Goal: Task Accomplishment & Management: Manage account settings

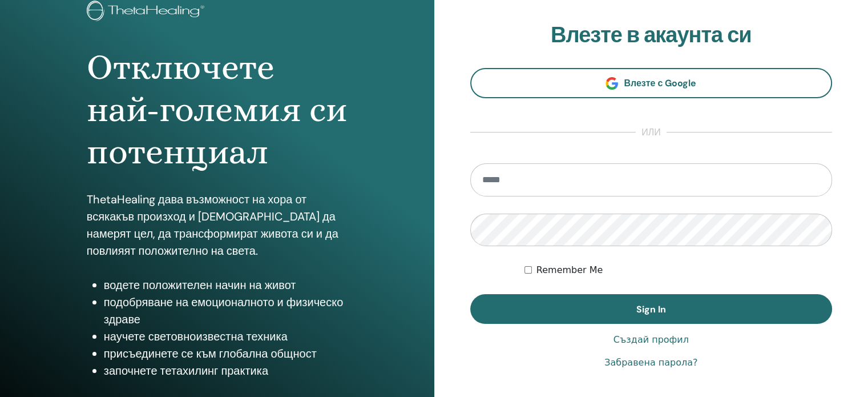
scroll to position [114, 0]
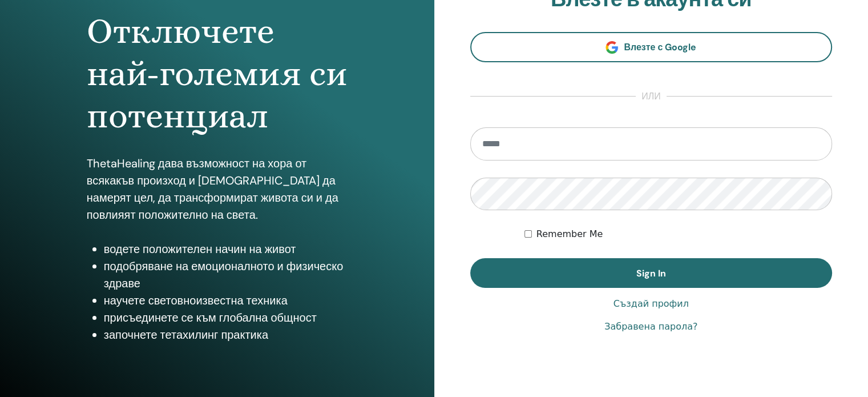
click at [507, 143] on input "email" at bounding box center [651, 143] width 362 height 33
click at [501, 142] on input "email" at bounding box center [651, 143] width 362 height 33
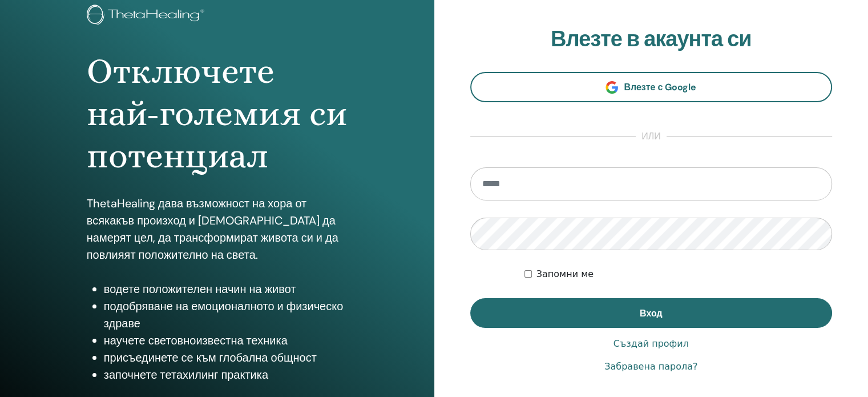
scroll to position [94, 0]
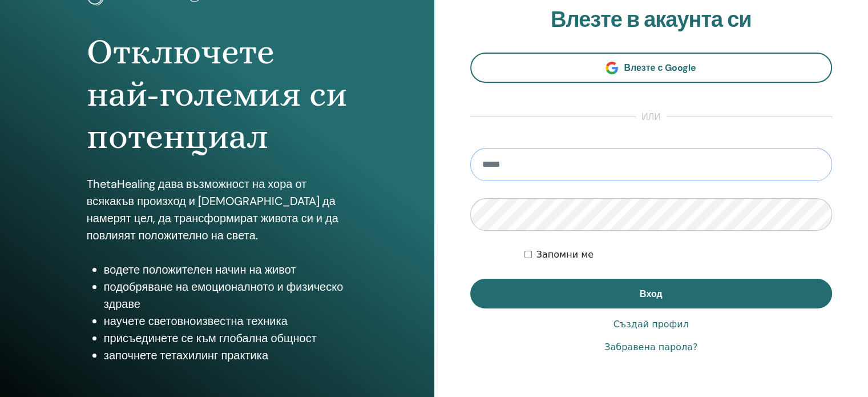
click at [485, 161] on input "email" at bounding box center [651, 164] width 362 height 33
click at [457, 127] on div "**********" at bounding box center [651, 180] width 434 height 548
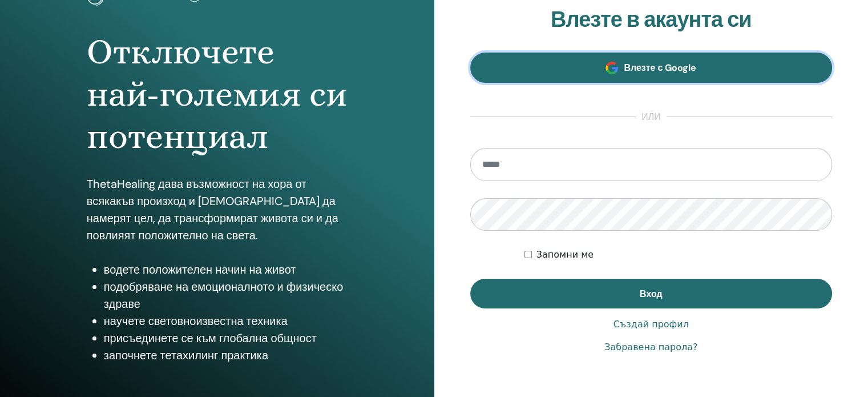
click at [631, 65] on span "Влезте с Google" at bounding box center [660, 68] width 72 height 12
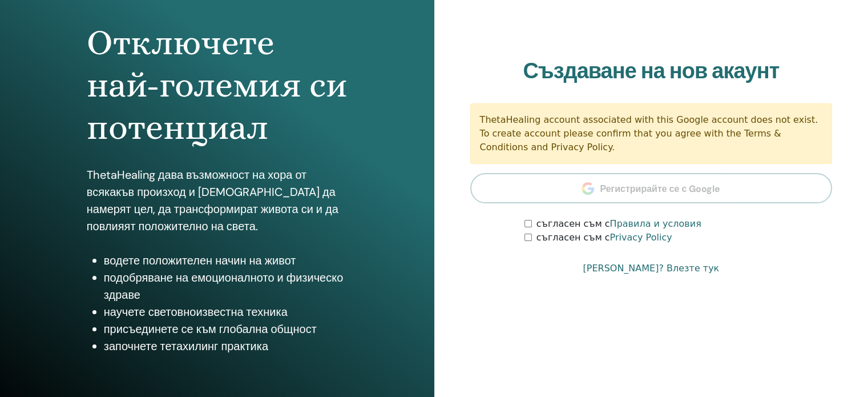
scroll to position [114, 0]
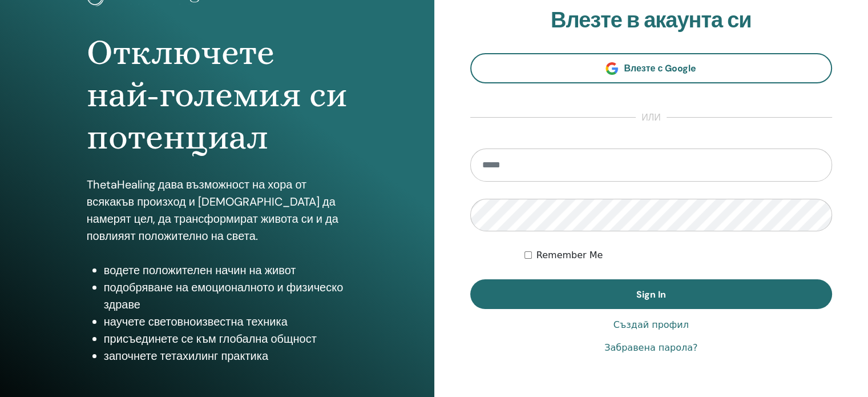
scroll to position [114, 0]
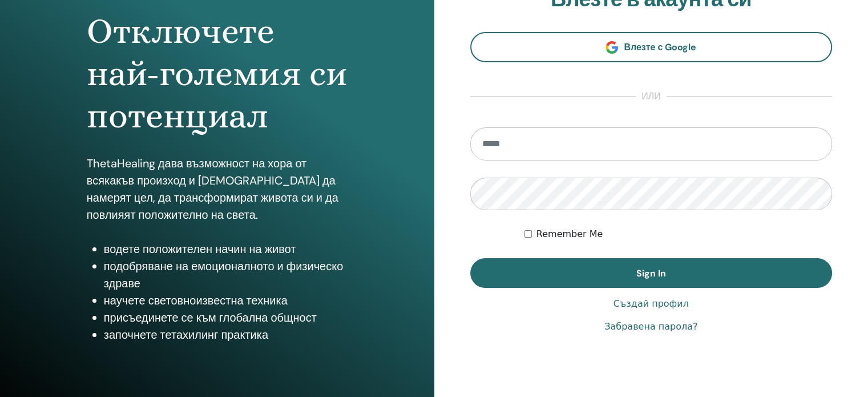
click at [490, 135] on input "email" at bounding box center [651, 143] width 362 height 33
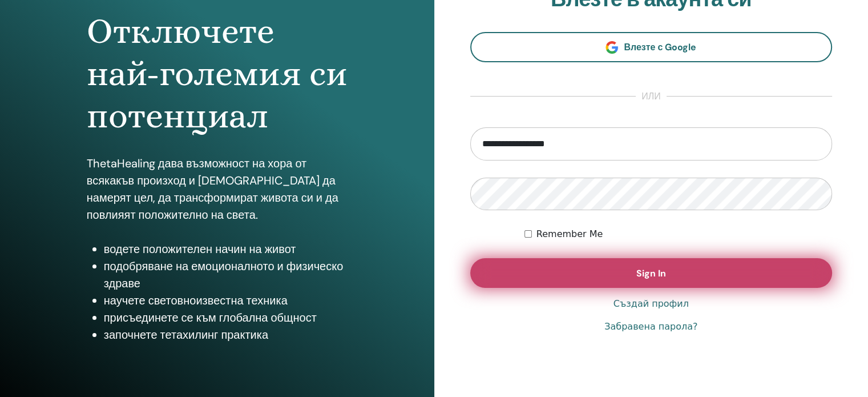
click at [633, 269] on button "Sign In" at bounding box center [651, 273] width 362 height 30
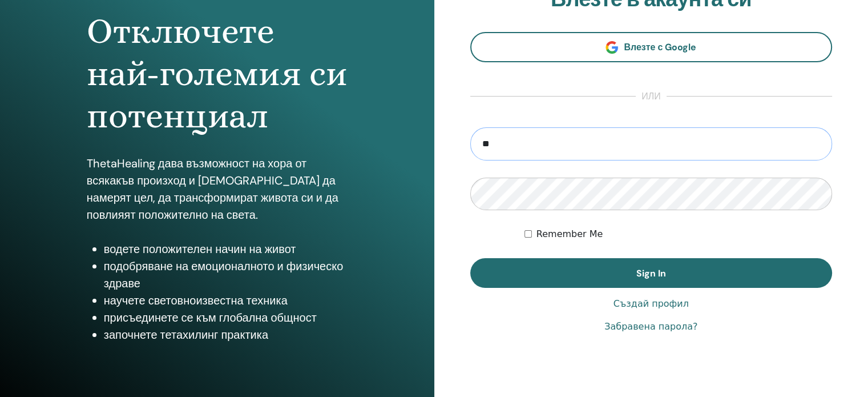
type input "*"
type input "**********"
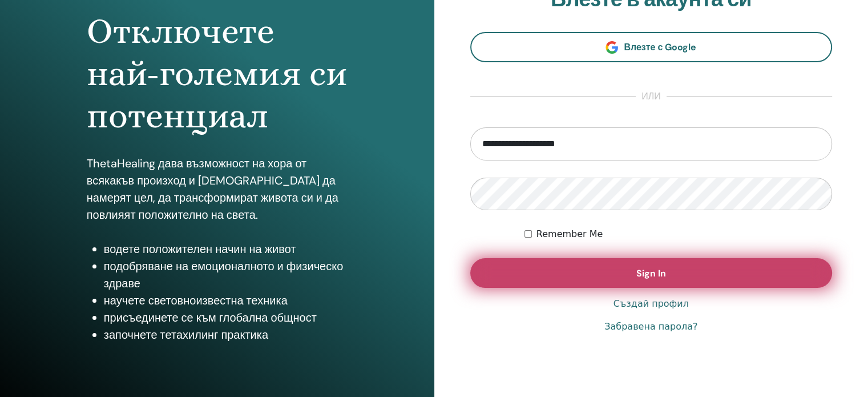
click at [639, 272] on span "Sign In" at bounding box center [651, 273] width 30 height 12
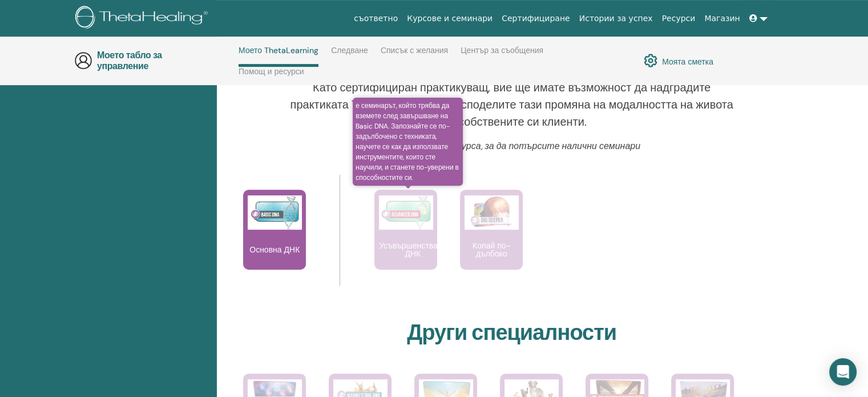
scroll to position [390, 0]
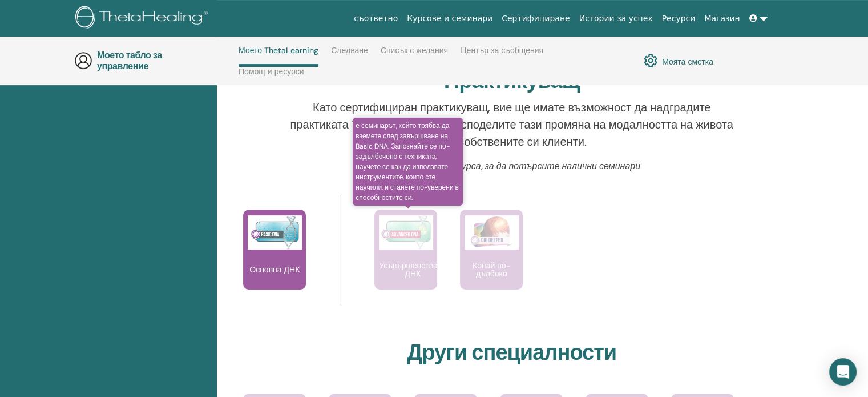
click at [420, 237] on img at bounding box center [406, 232] width 54 height 34
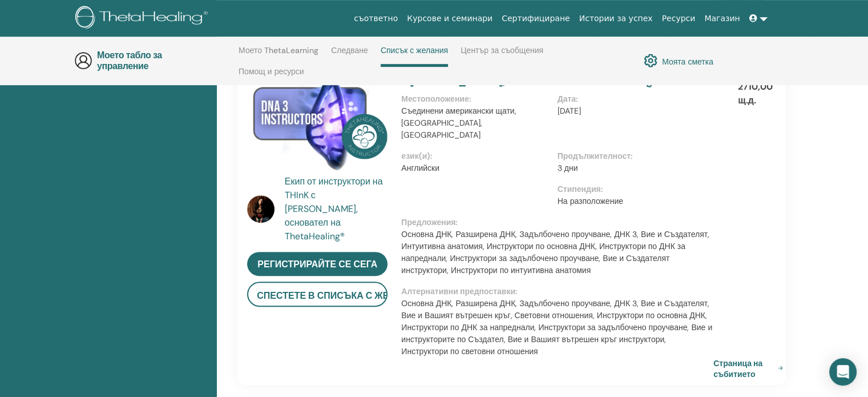
scroll to position [390, 0]
